Goal: Navigation & Orientation: Find specific page/section

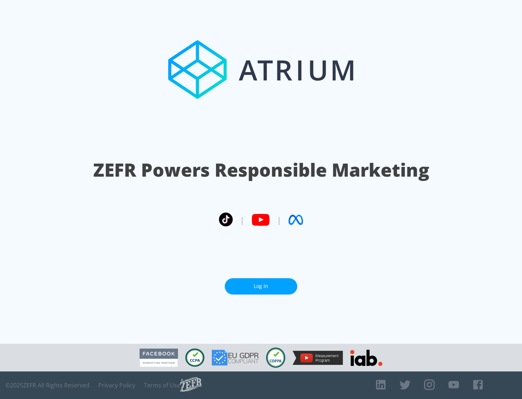
click at [261, 286] on link "Log In" at bounding box center [261, 286] width 72 height 16
